Goal: Information Seeking & Learning: Check status

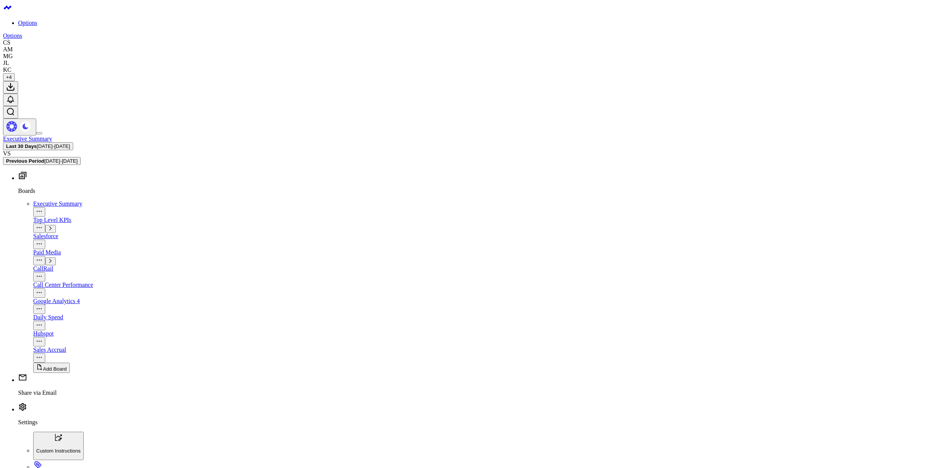
click at [70, 143] on span "[DATE] - [DATE]" at bounding box center [53, 146] width 33 height 6
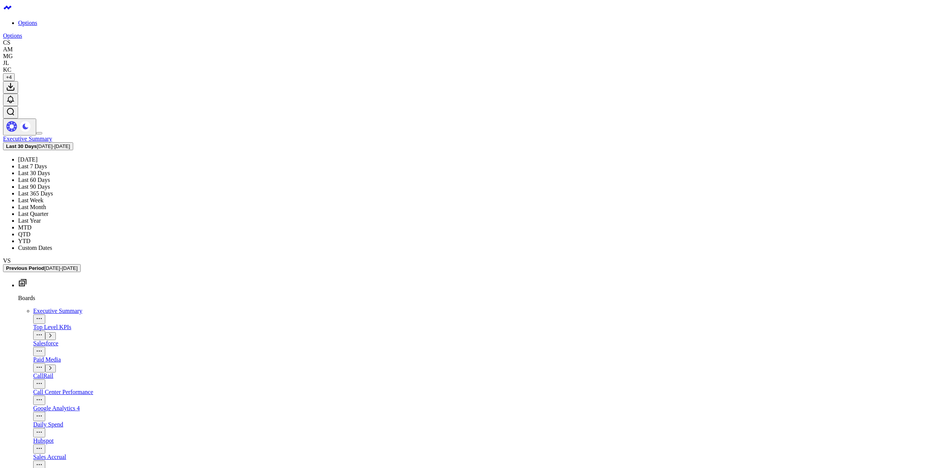
click at [38, 156] on link "[DATE]" at bounding box center [28, 159] width 20 height 6
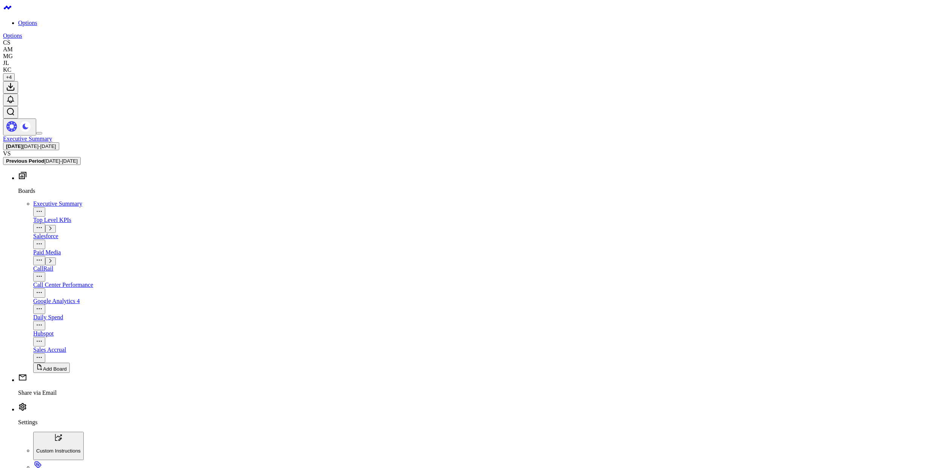
click at [12, 74] on span "+ 4" at bounding box center [9, 77] width 6 height 6
click at [38, 233] on div "Salesforce" at bounding box center [490, 236] width 914 height 7
click at [51, 259] on icon "button" at bounding box center [50, 261] width 2 height 4
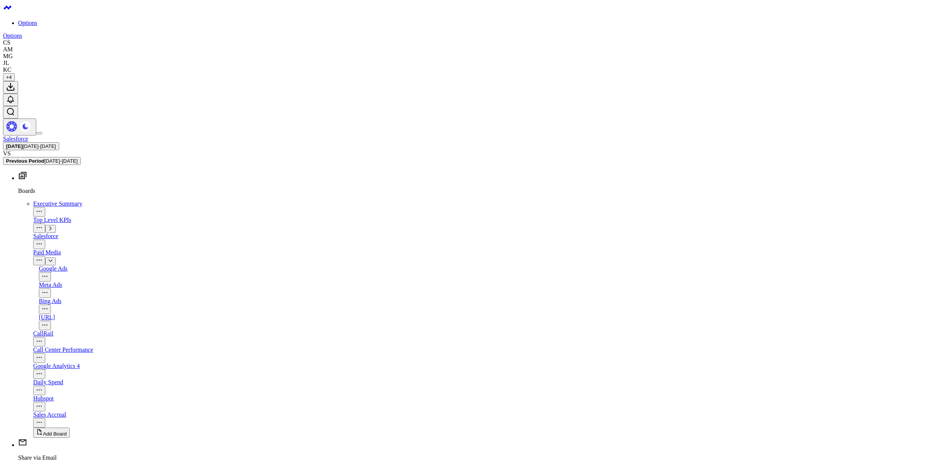
click at [39, 281] on div "Meta Ads" at bounding box center [493, 284] width 908 height 7
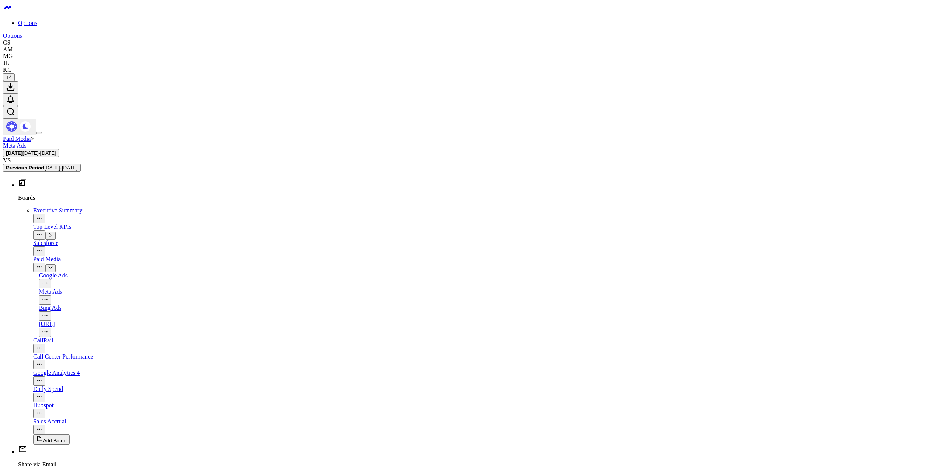
click at [31, 135] on link "Paid Media" at bounding box center [17, 138] width 28 height 6
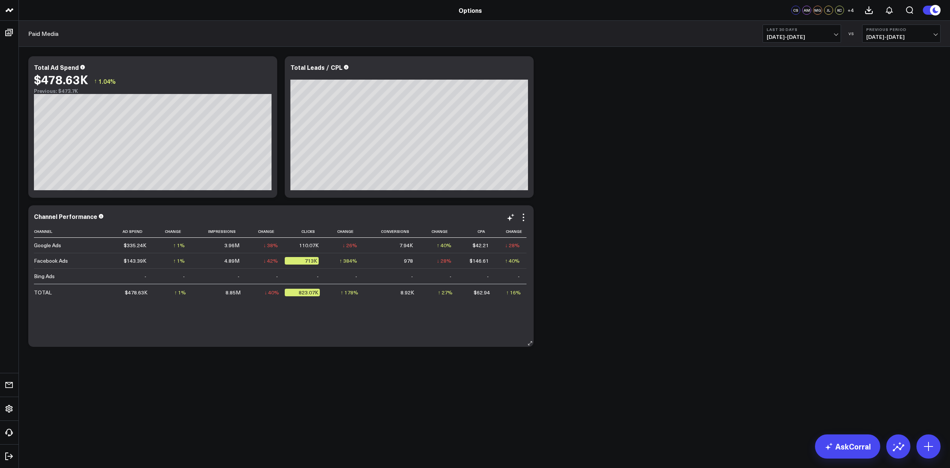
click at [299, 262] on div "713K" at bounding box center [302, 261] width 34 height 8
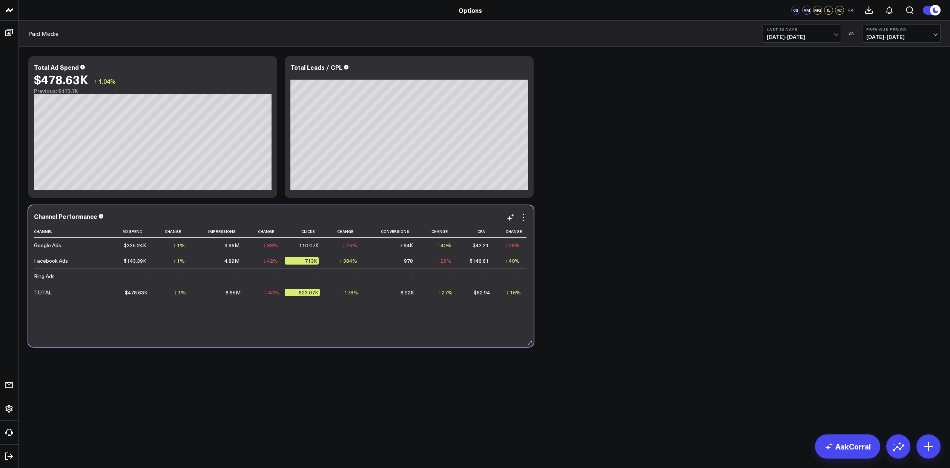
click at [301, 261] on div "713K" at bounding box center [302, 261] width 34 height 8
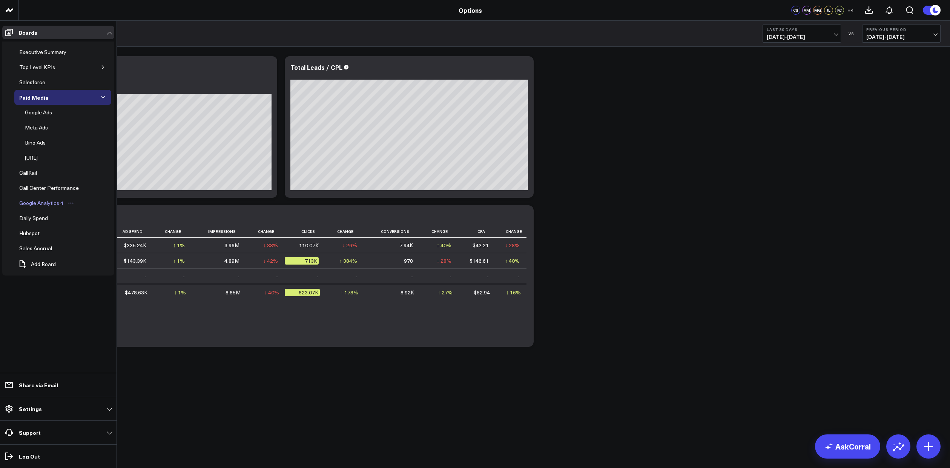
click at [36, 205] on div "Google Analytics 4" at bounding box center [41, 202] width 48 height 9
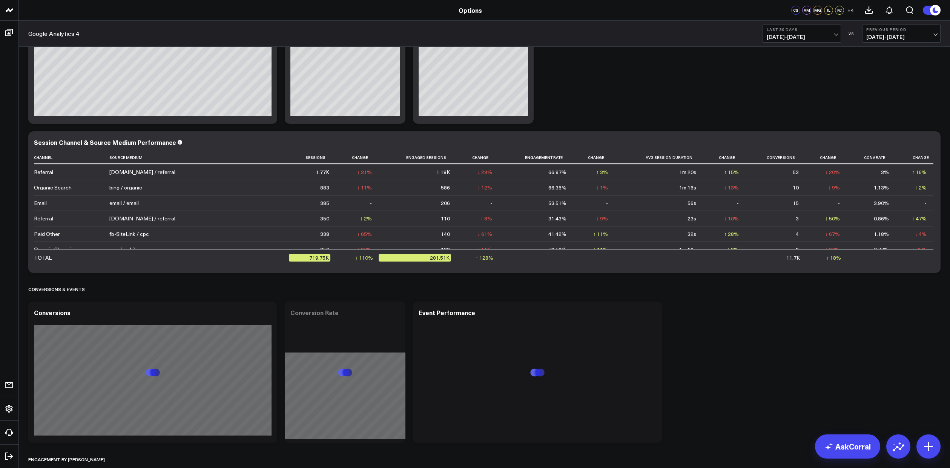
scroll to position [411, 0]
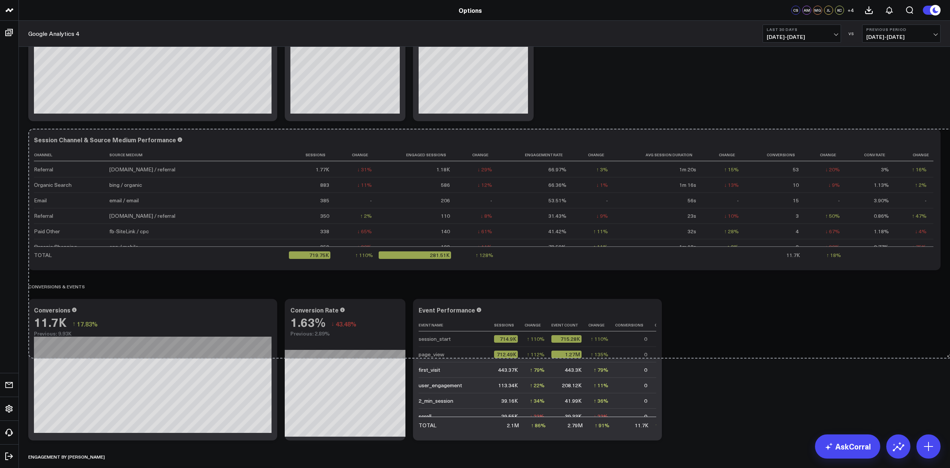
drag, startPoint x: 935, startPoint y: 266, endPoint x: 948, endPoint y: 354, distance: 88.7
click at [948, 354] on div "Traffic & User Engagement Modify via AI Copy link to widget Ask support Remove …" at bounding box center [484, 466] width 931 height 1661
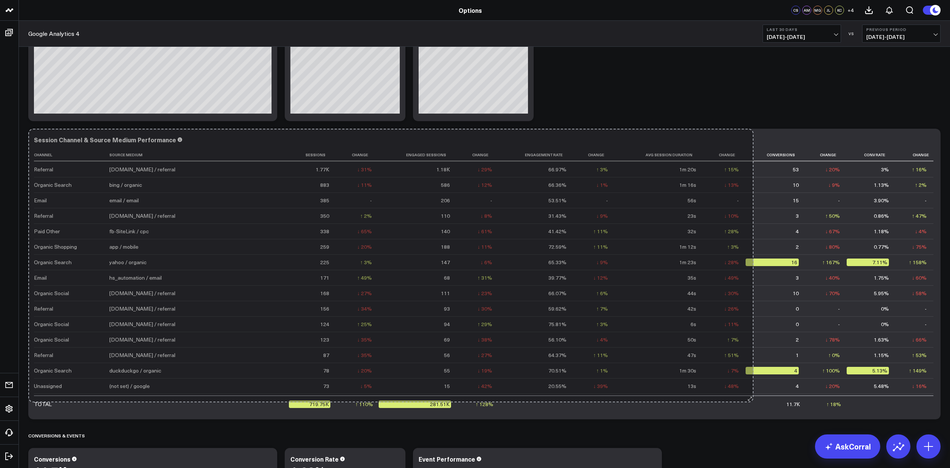
drag, startPoint x: 746, startPoint y: 267, endPoint x: 757, endPoint y: 399, distance: 132.4
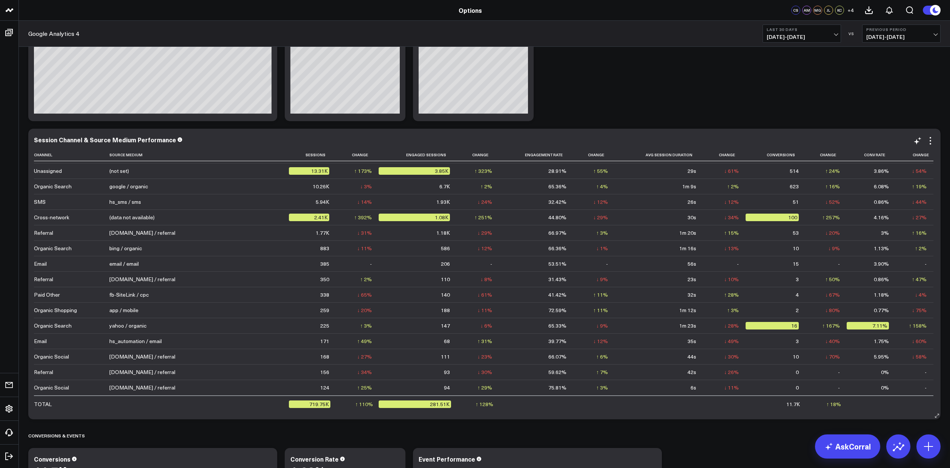
scroll to position [0, 0]
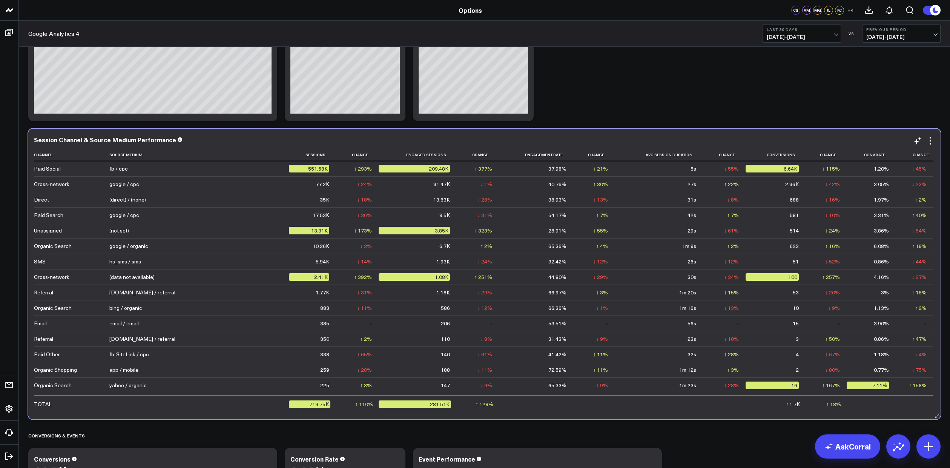
click at [615, 216] on td "42s" at bounding box center [659, 214] width 88 height 15
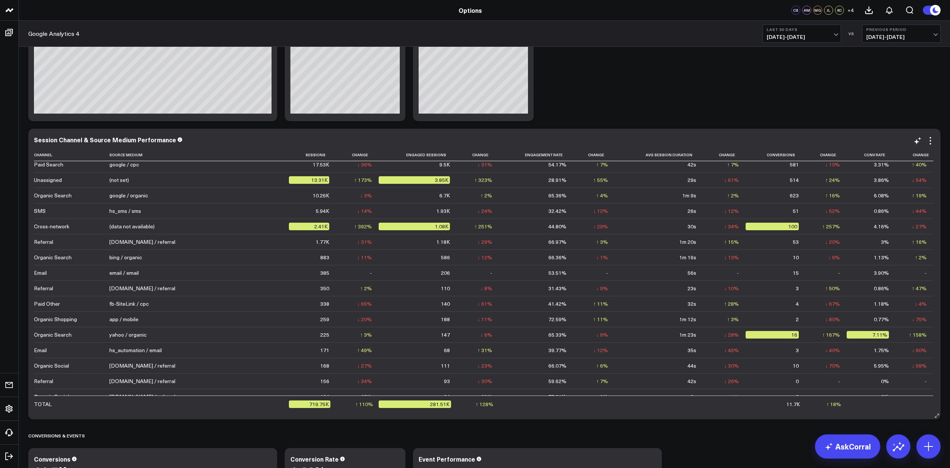
scroll to position [94, 0]
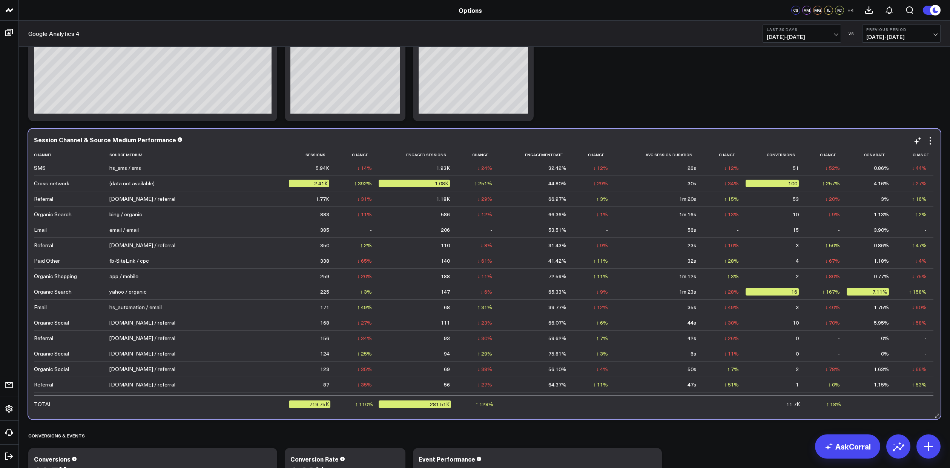
click at [615, 306] on td "35s" at bounding box center [659, 306] width 88 height 15
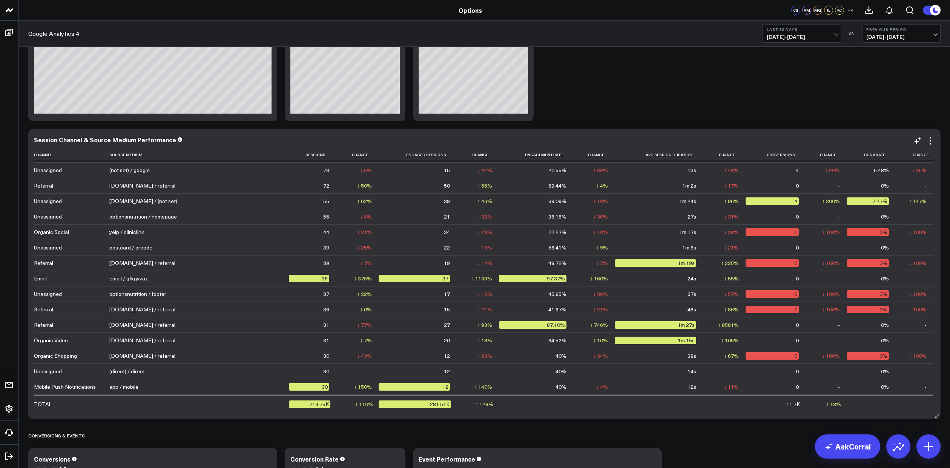
scroll to position [341, 0]
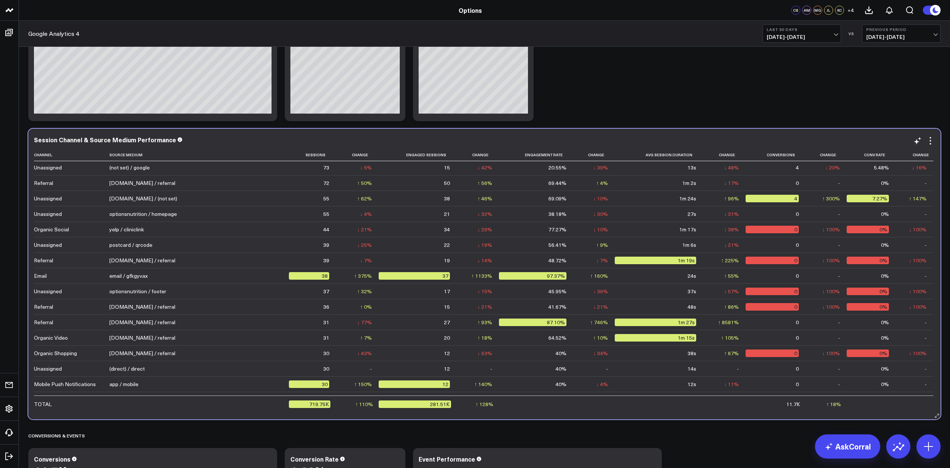
click at [615, 197] on td "1m 24s" at bounding box center [659, 197] width 88 height 15
click at [745, 200] on div "4" at bounding box center [771, 199] width 53 height 8
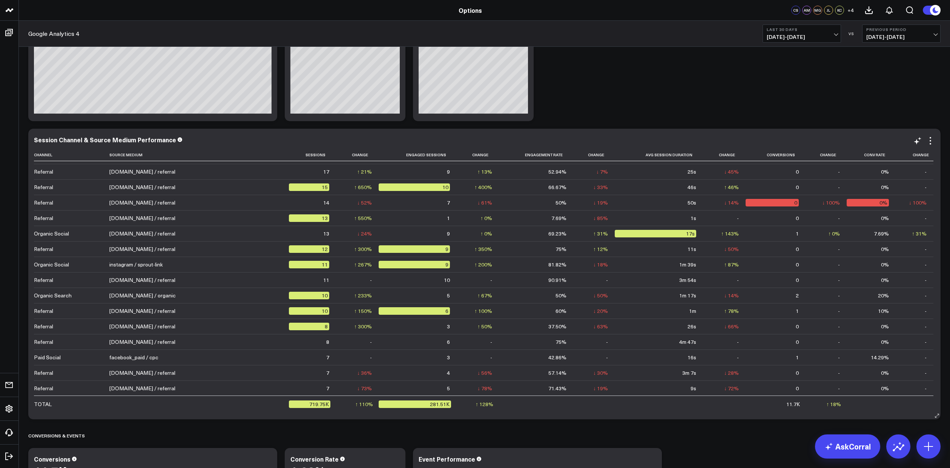
scroll to position [755, 0]
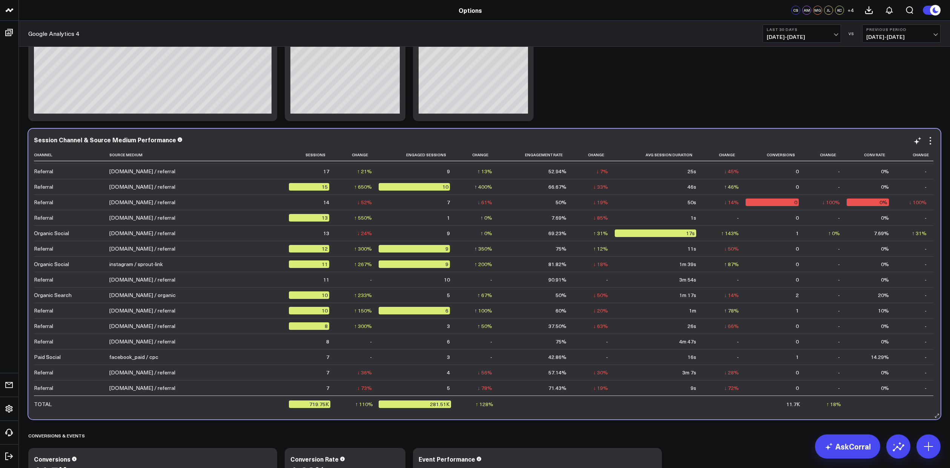
click at [144, 233] on div "[DOMAIN_NAME] / referral" at bounding box center [142, 233] width 66 height 8
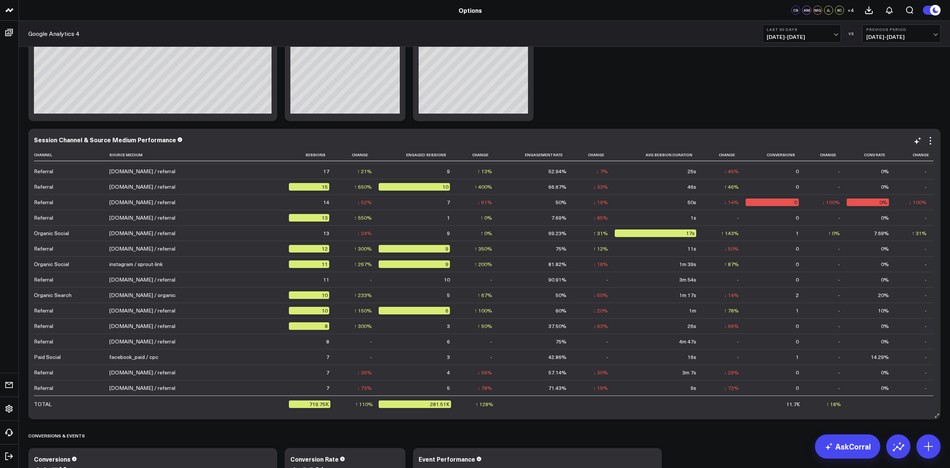
click at [402, 264] on div "9" at bounding box center [414, 264] width 71 height 8
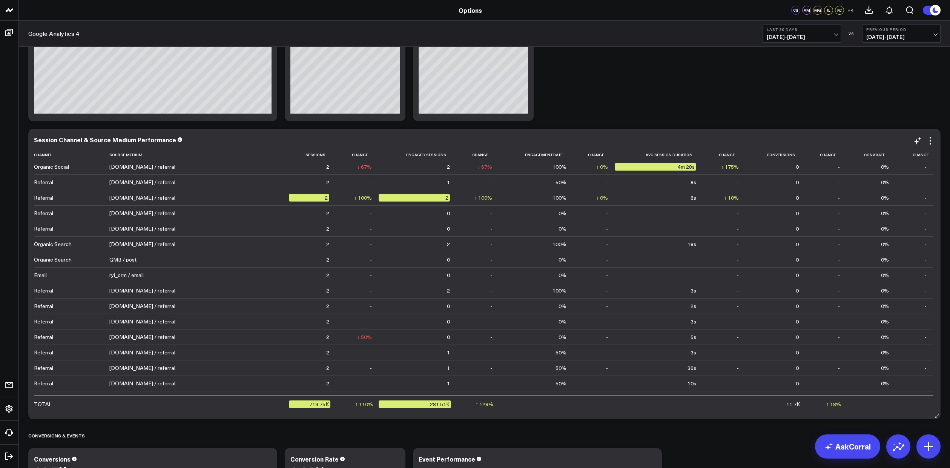
scroll to position [1811, 0]
click at [181, 261] on td "GMB / post" at bounding box center [198, 258] width 179 height 15
click at [132, 260] on div "GMB / post" at bounding box center [122, 259] width 27 height 8
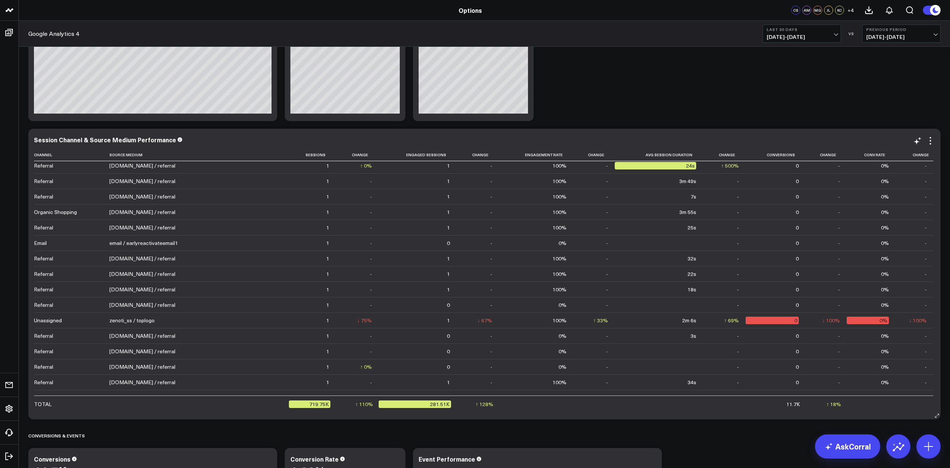
scroll to position [2494, 0]
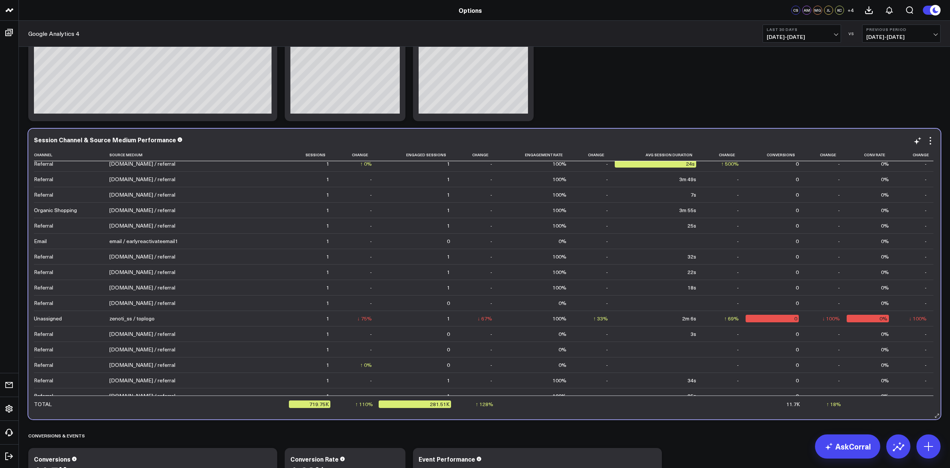
click at [140, 291] on div "[DOMAIN_NAME] / referral" at bounding box center [142, 288] width 66 height 8
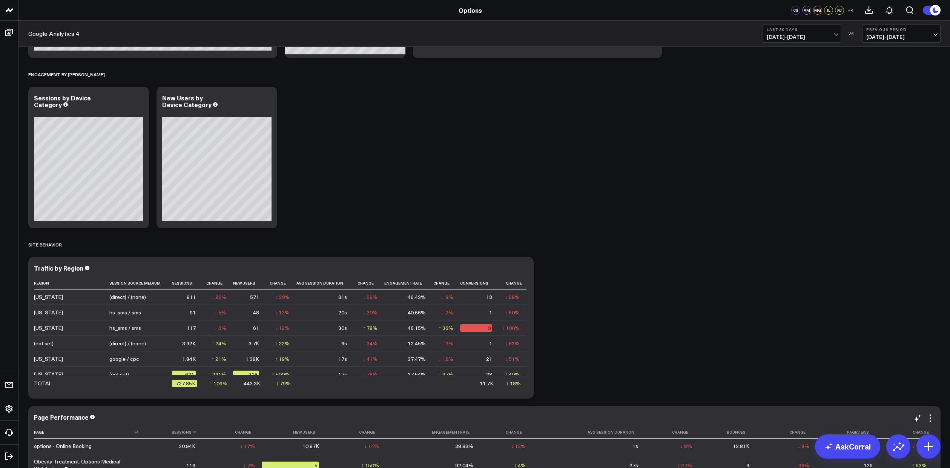
scroll to position [1106, 0]
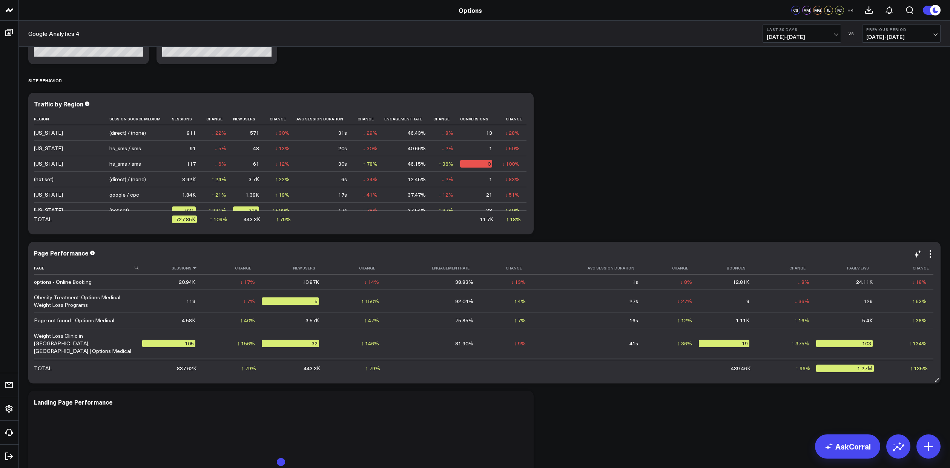
click at [192, 268] on icon at bounding box center [195, 267] width 6 height 5
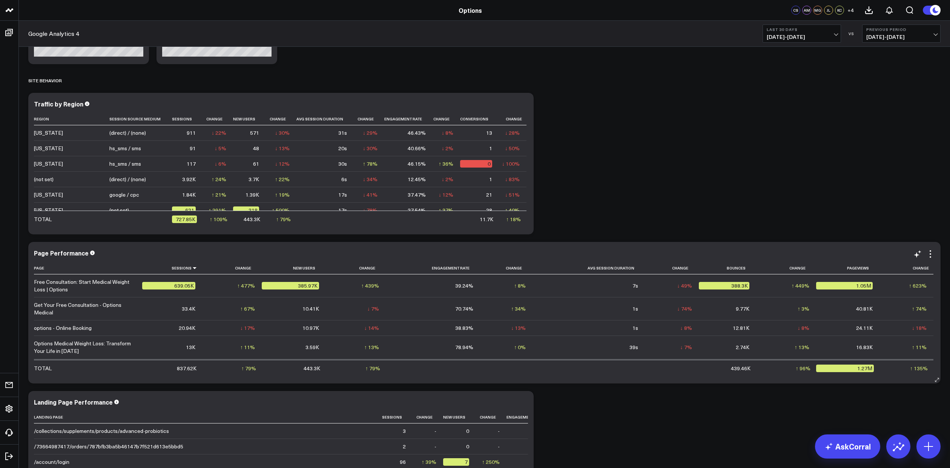
click at [62, 316] on div "Get Your Free Consultation - Options Medical" at bounding box center [84, 308] width 101 height 15
click at [61, 288] on div "Free Consultation: Start Medical Weight Loss | Options" at bounding box center [84, 285] width 101 height 15
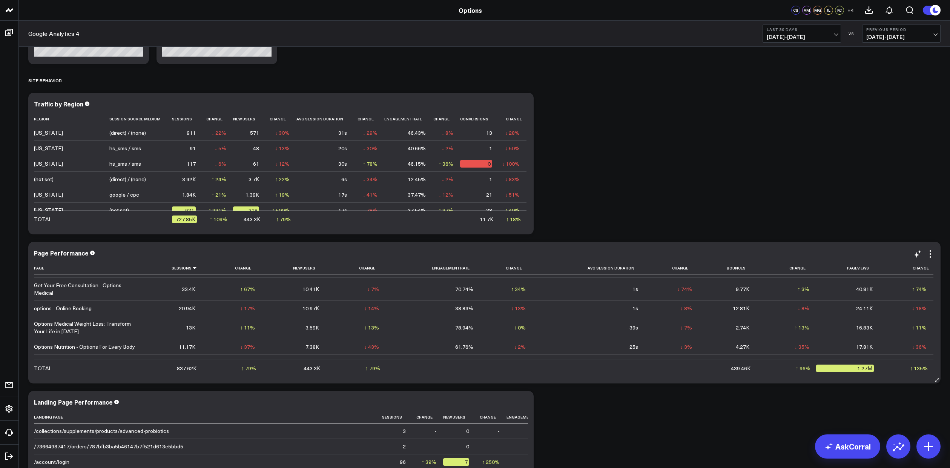
scroll to position [23, 0]
click at [50, 332] on div "Options Medical Weight Loss: Transform Your Life in [DATE]" at bounding box center [84, 324] width 101 height 15
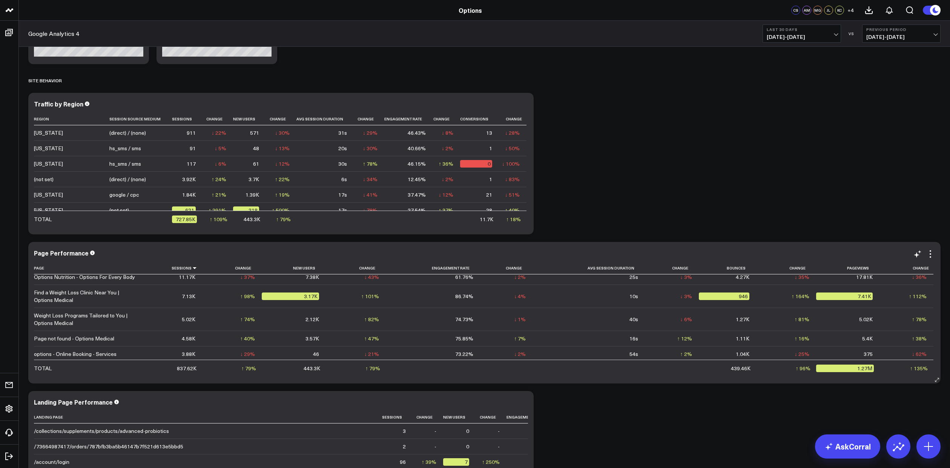
scroll to position [147, 0]
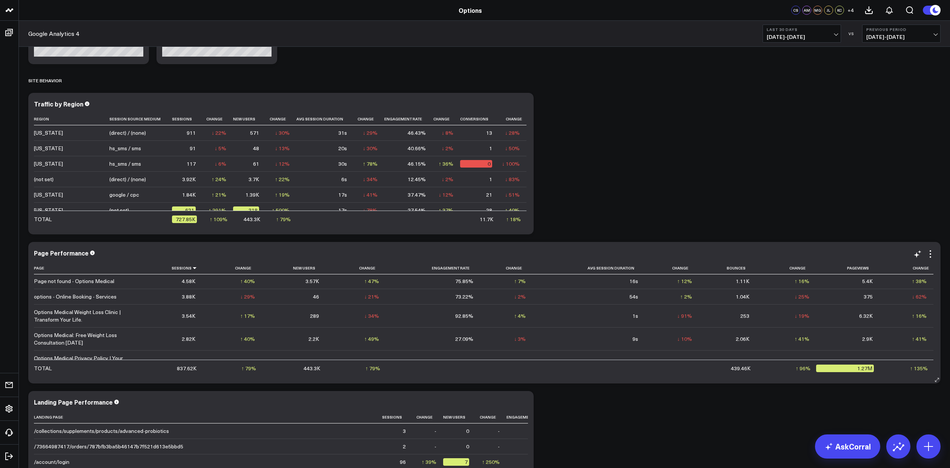
click at [56, 285] on div "Page not found - Options Medical" at bounding box center [74, 281] width 80 height 8
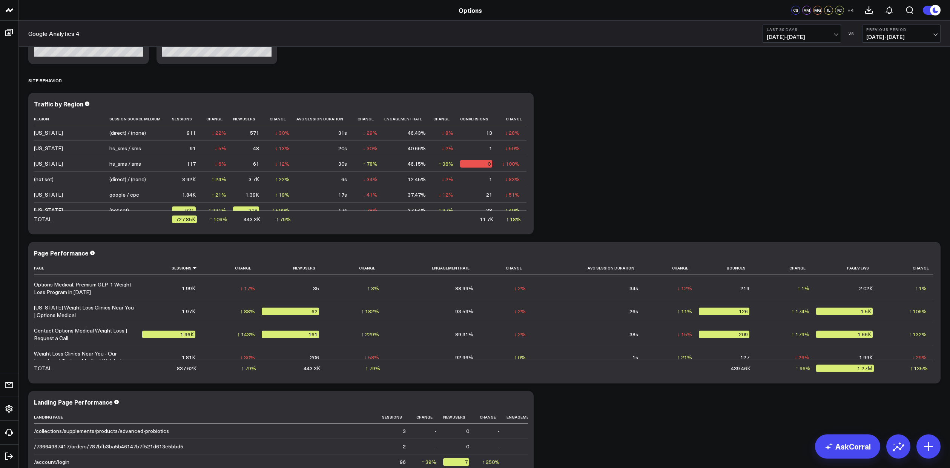
click at [834, 34] on span "[DATE] - [DATE]" at bounding box center [802, 37] width 70 height 6
click at [816, 52] on link "[DATE]" at bounding box center [802, 50] width 78 height 14
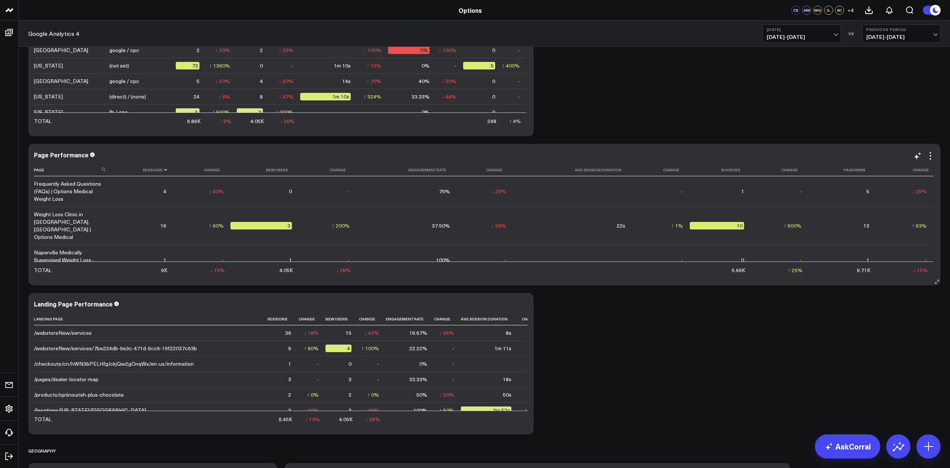
click at [163, 169] on icon at bounding box center [166, 169] width 6 height 5
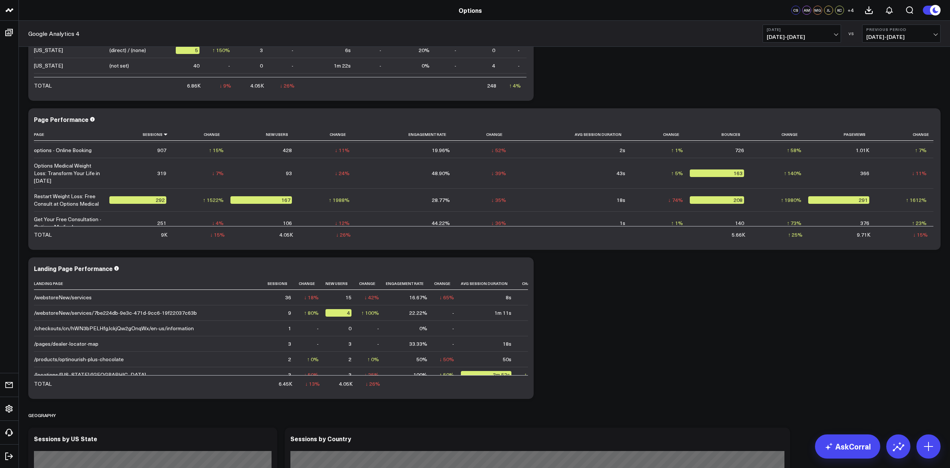
scroll to position [1241, 0]
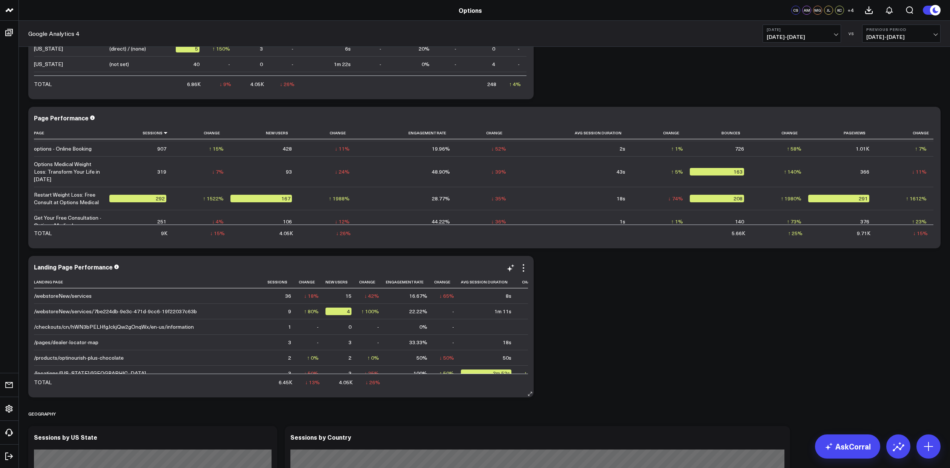
click at [69, 294] on div "/webstoreNew/services" at bounding box center [63, 296] width 58 height 8
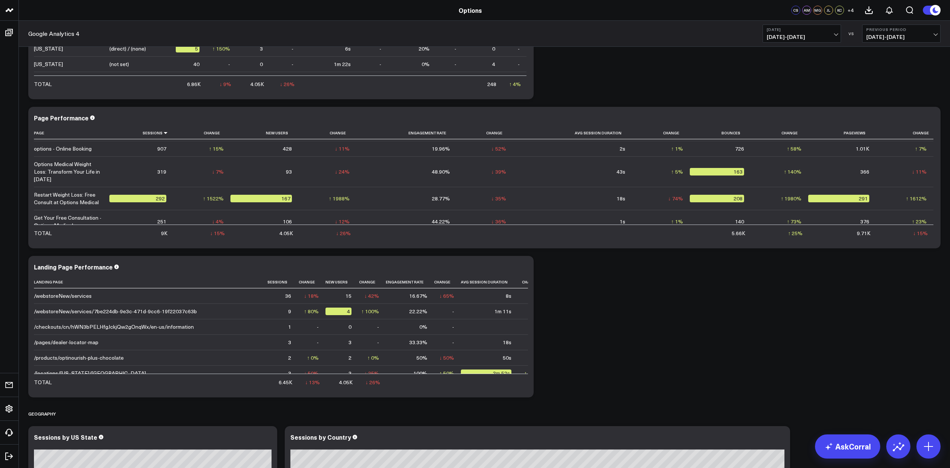
scroll to position [1389, 0]
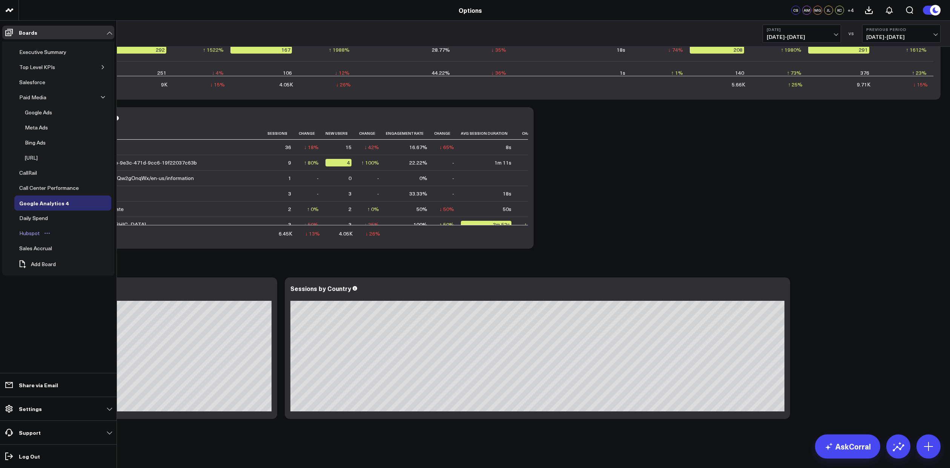
click at [28, 232] on div "Hubspot" at bounding box center [29, 232] width 24 height 9
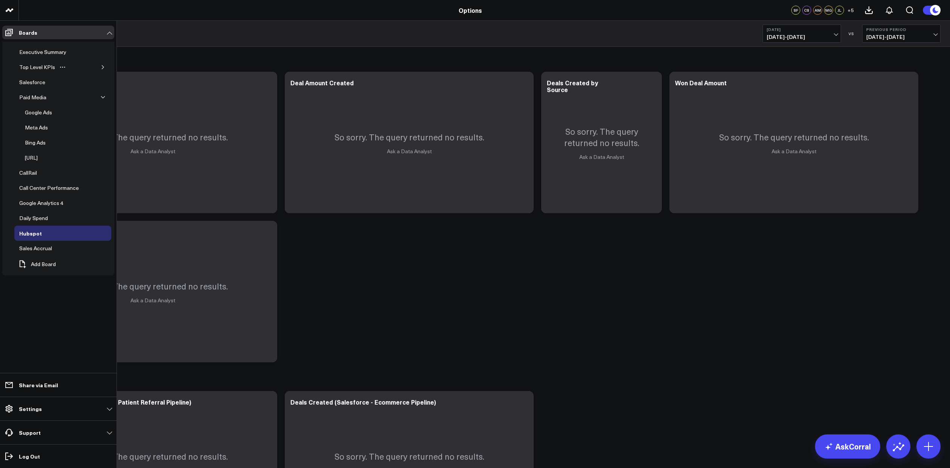
click at [103, 67] on icon "button" at bounding box center [103, 67] width 2 height 4
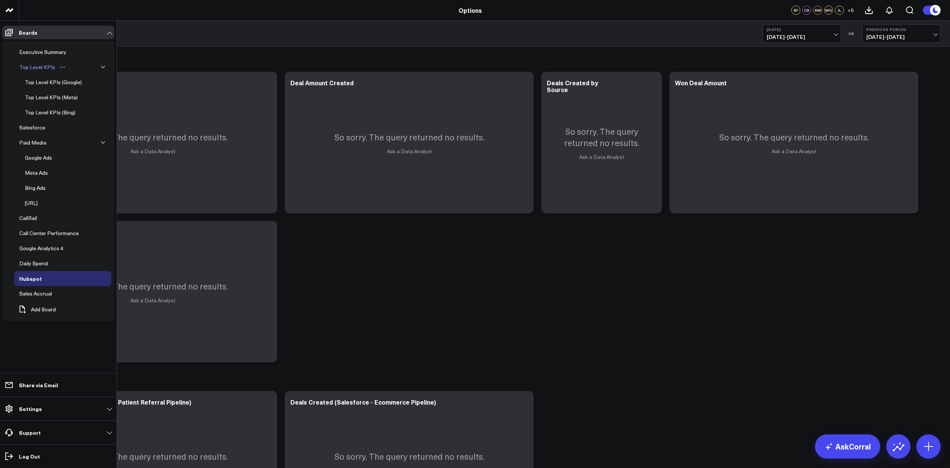
click at [42, 67] on div "Top Level KPIs" at bounding box center [37, 67] width 40 height 9
